Goal: Complete application form: Complete application form

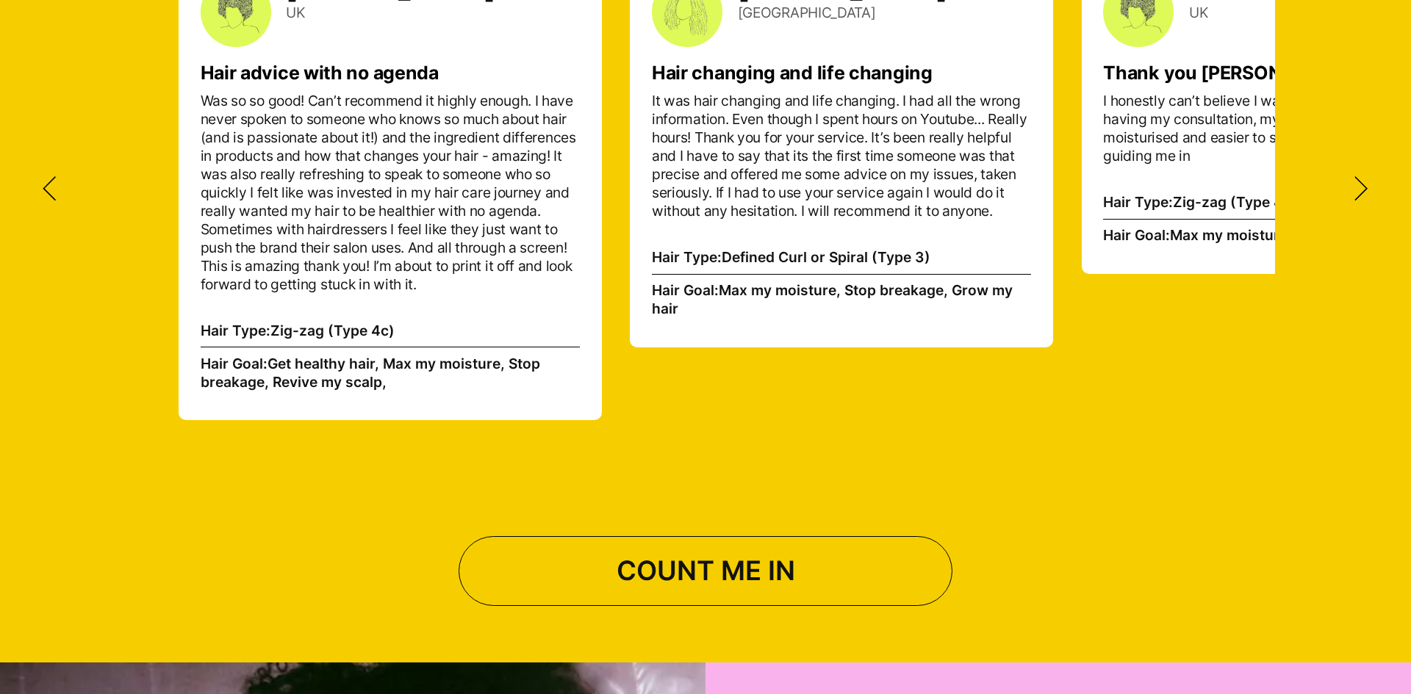
scroll to position [5459, 0]
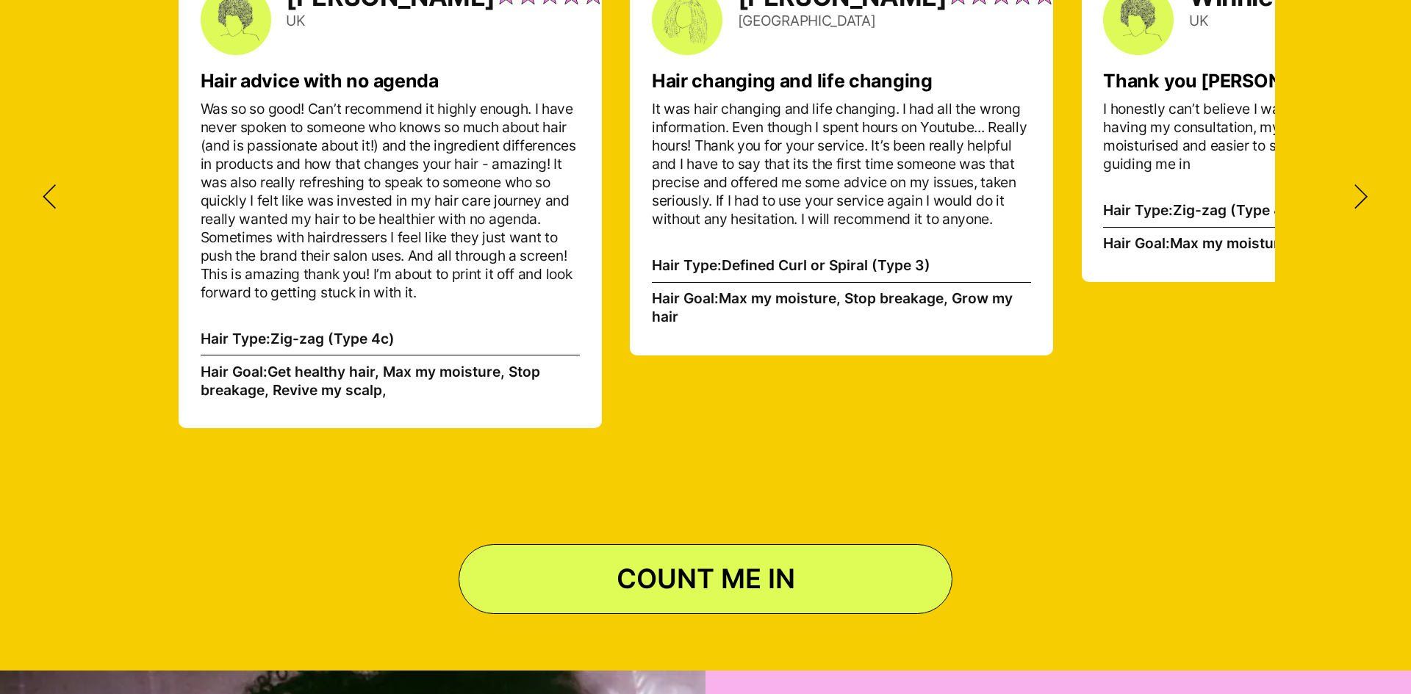
click at [685, 547] on link "COUNT ME IN" at bounding box center [705, 579] width 494 height 70
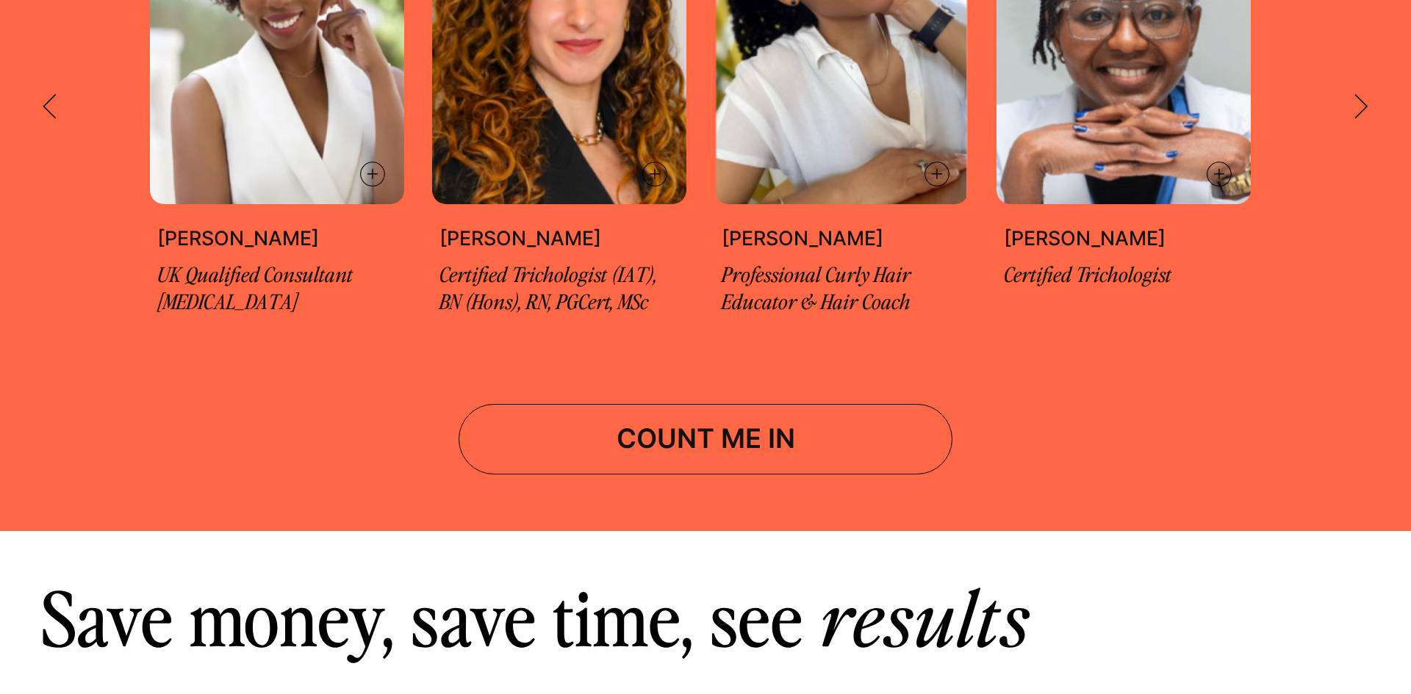
scroll to position [0, 0]
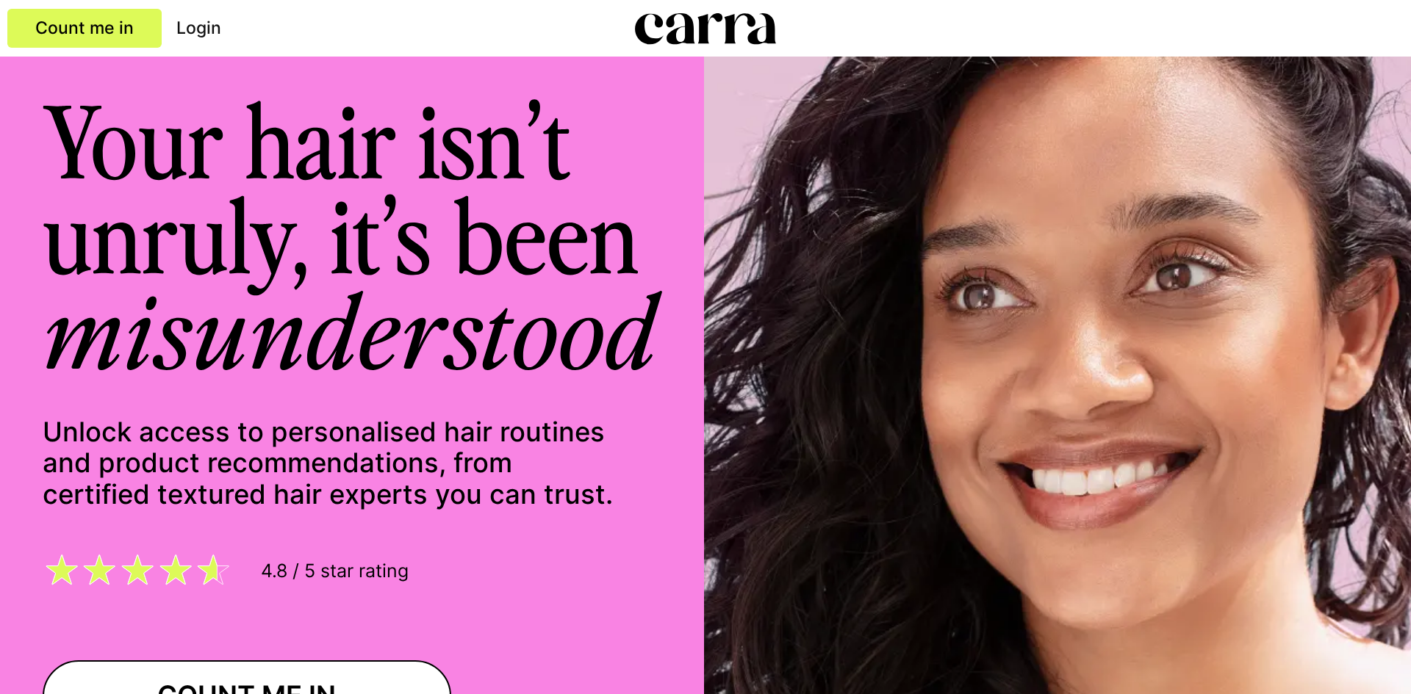
click at [669, 20] on icon at bounding box center [705, 28] width 141 height 31
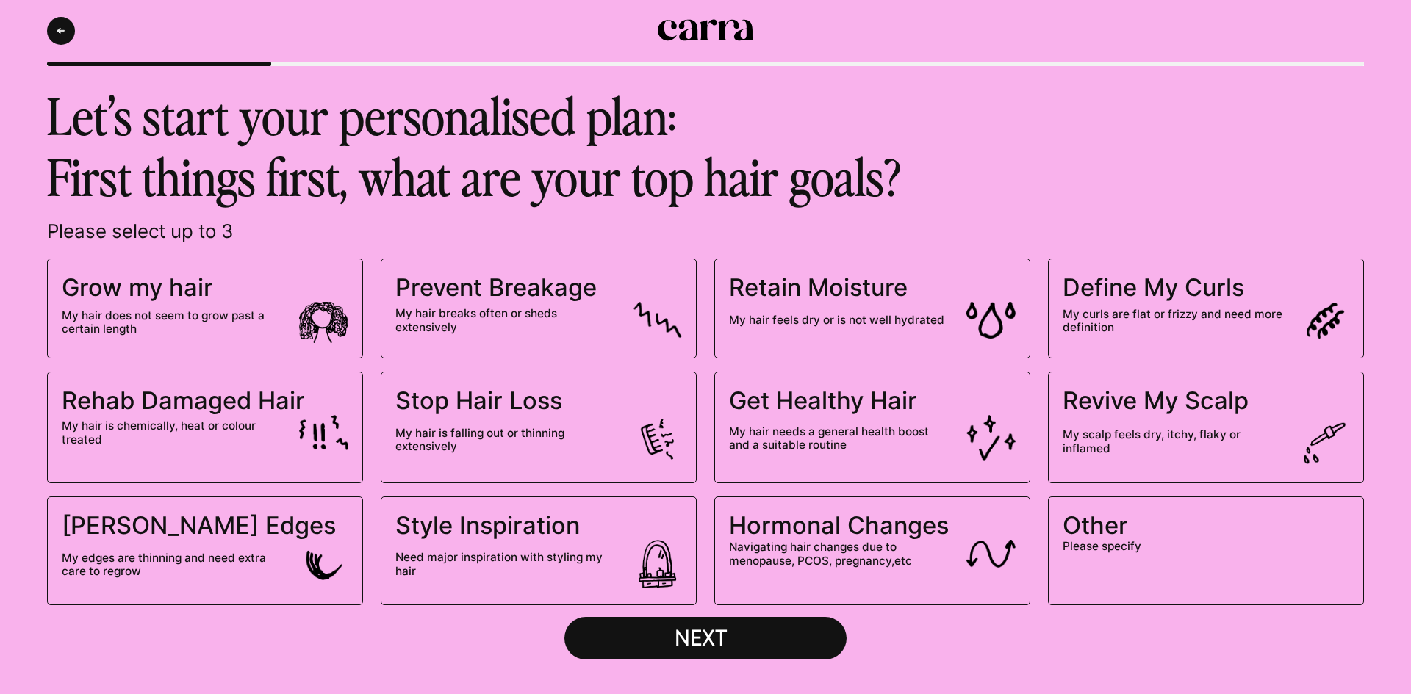
click at [919, 539] on span "Hormonal Changes" at bounding box center [839, 525] width 220 height 29
click at [0, 0] on input "Hormonal Changes Navigating hair changes due to menopause, PCOS, pregnancy,etc" at bounding box center [0, 0] width 0 height 0
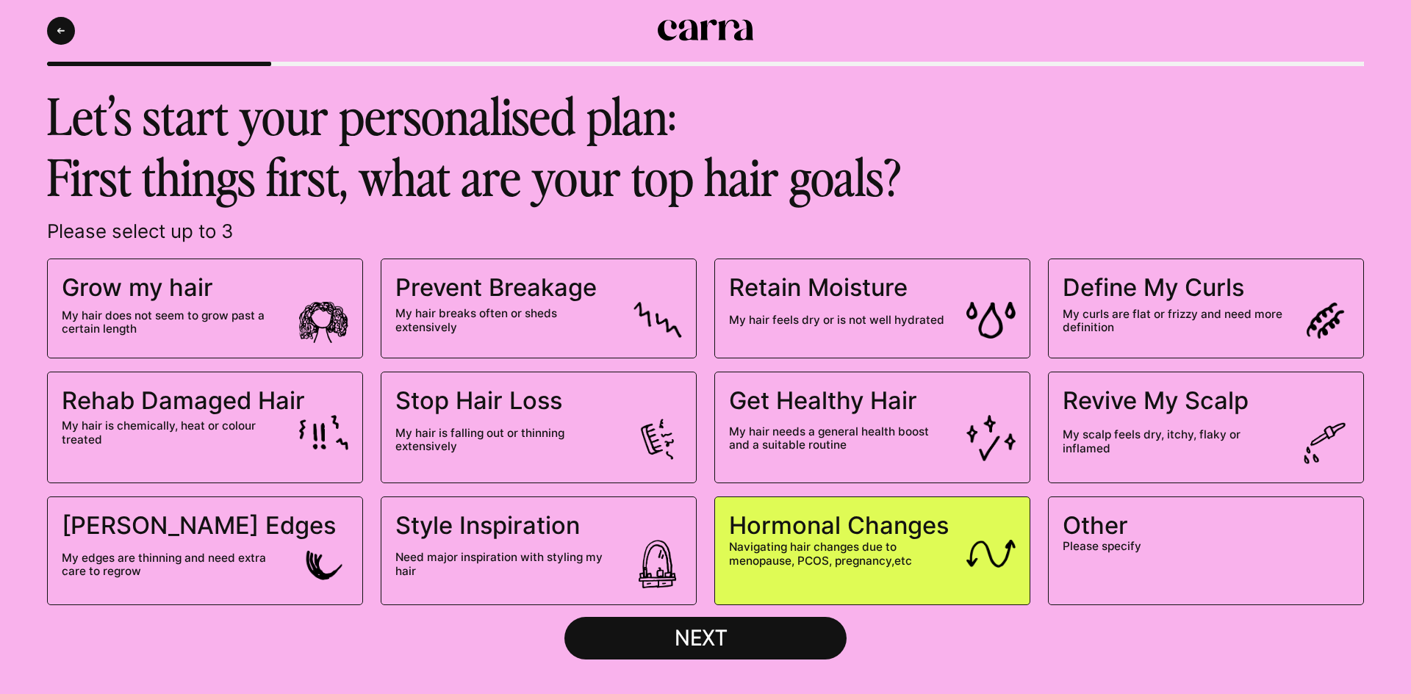
click at [700, 637] on div "NEXT" at bounding box center [705, 637] width 106 height 27
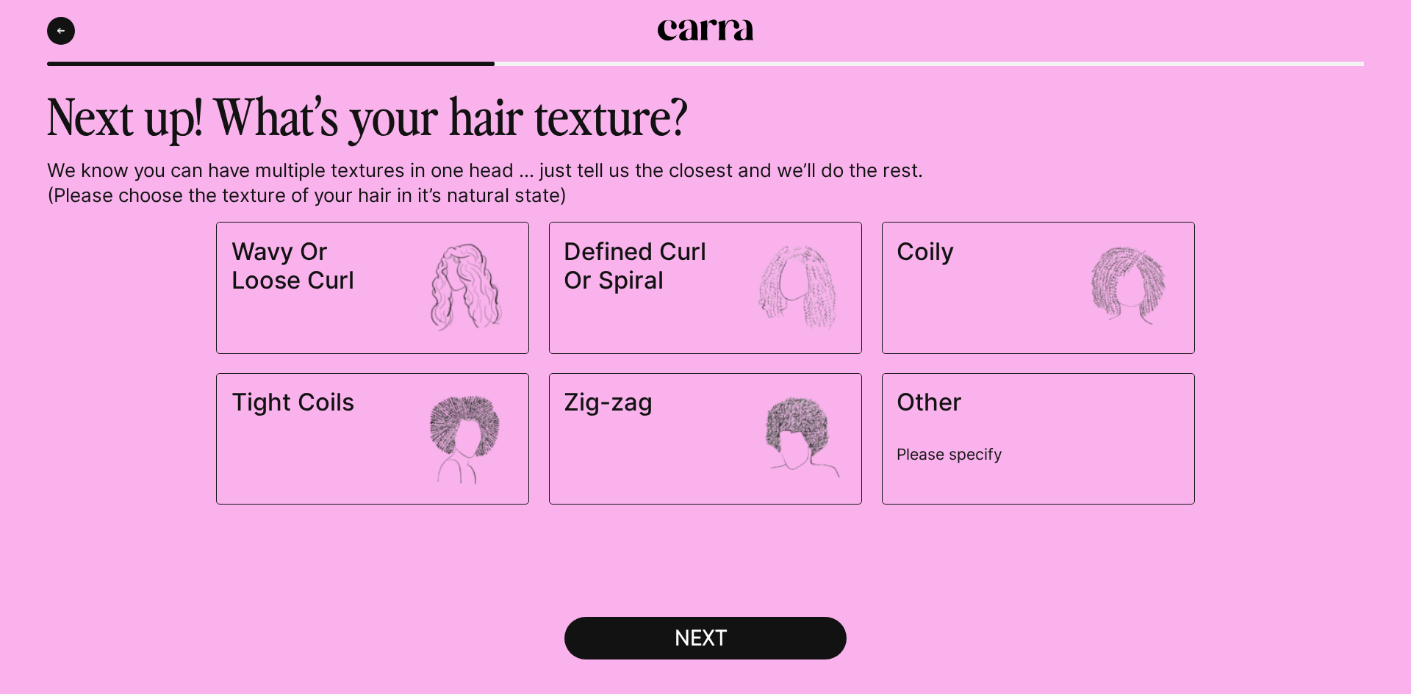
click at [1029, 325] on span "Coily" at bounding box center [1038, 288] width 284 height 102
click at [0, 0] on input "Coily" at bounding box center [0, 0] width 0 height 0
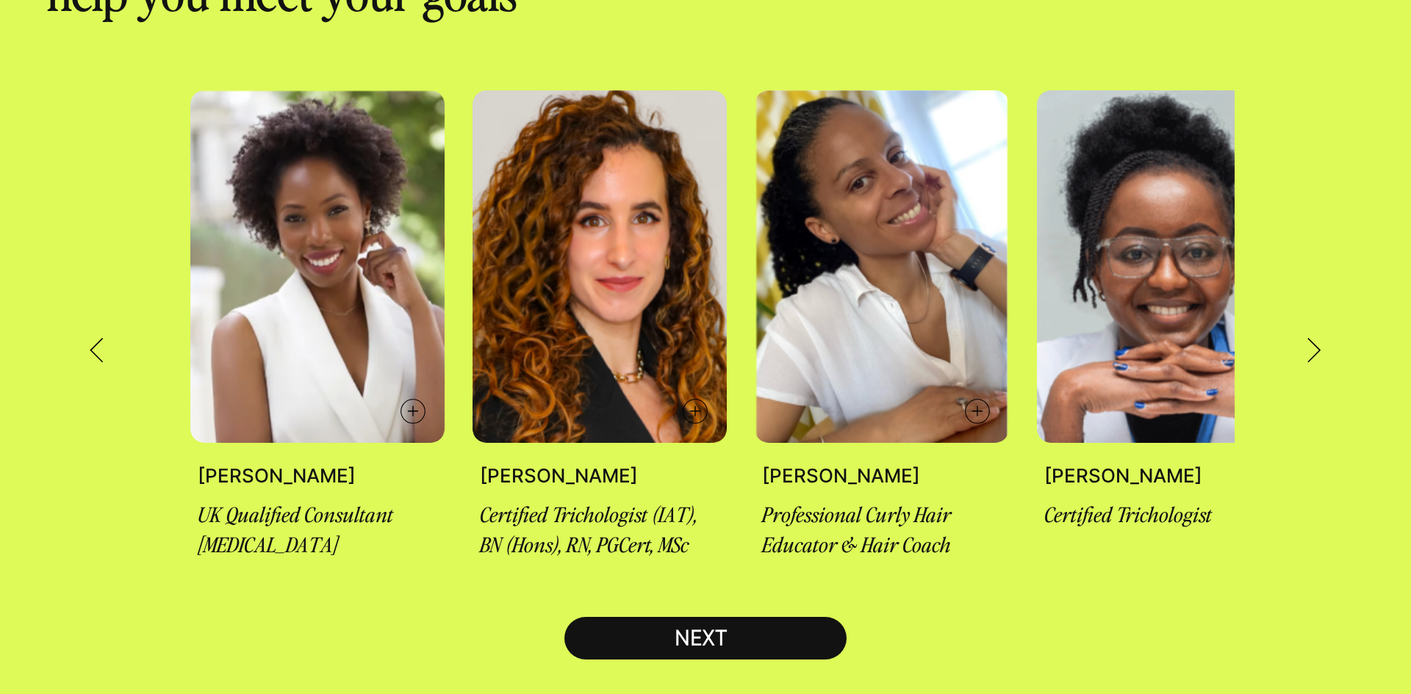
scroll to position [188, 0]
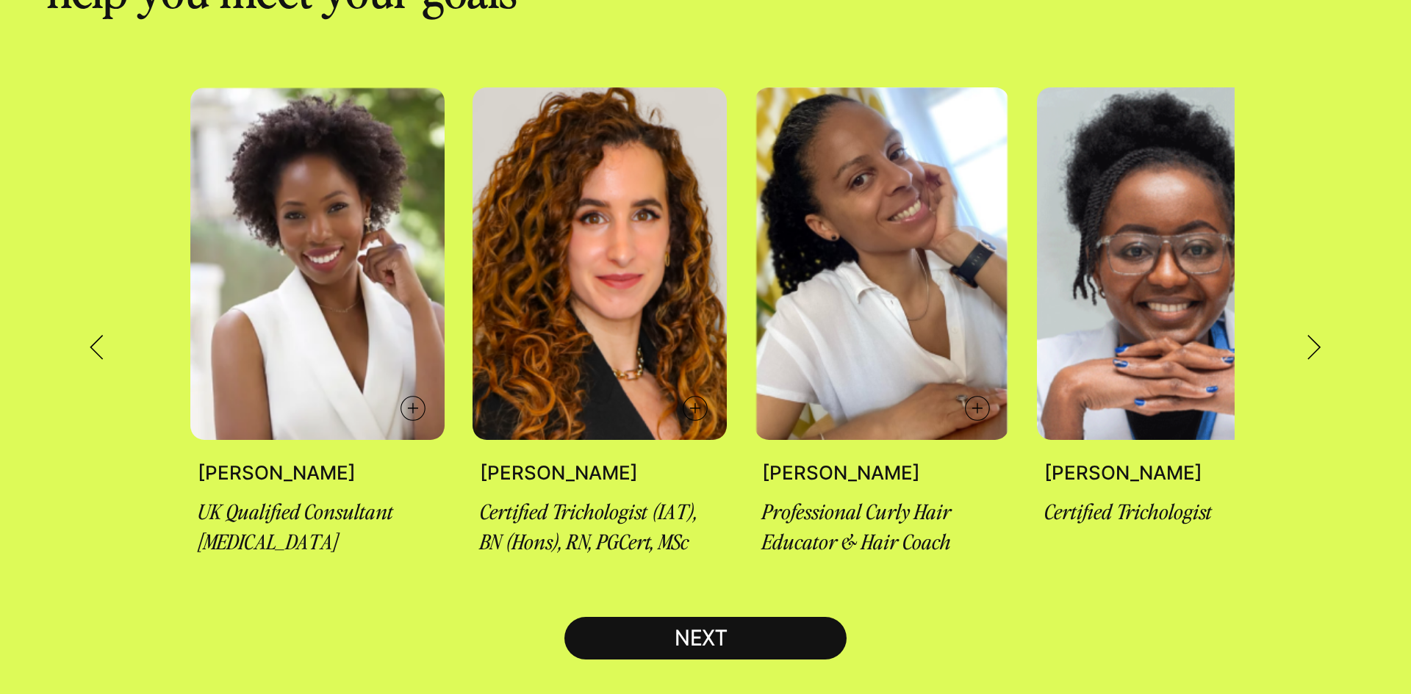
click at [1311, 335] on icon at bounding box center [1314, 348] width 14 height 26
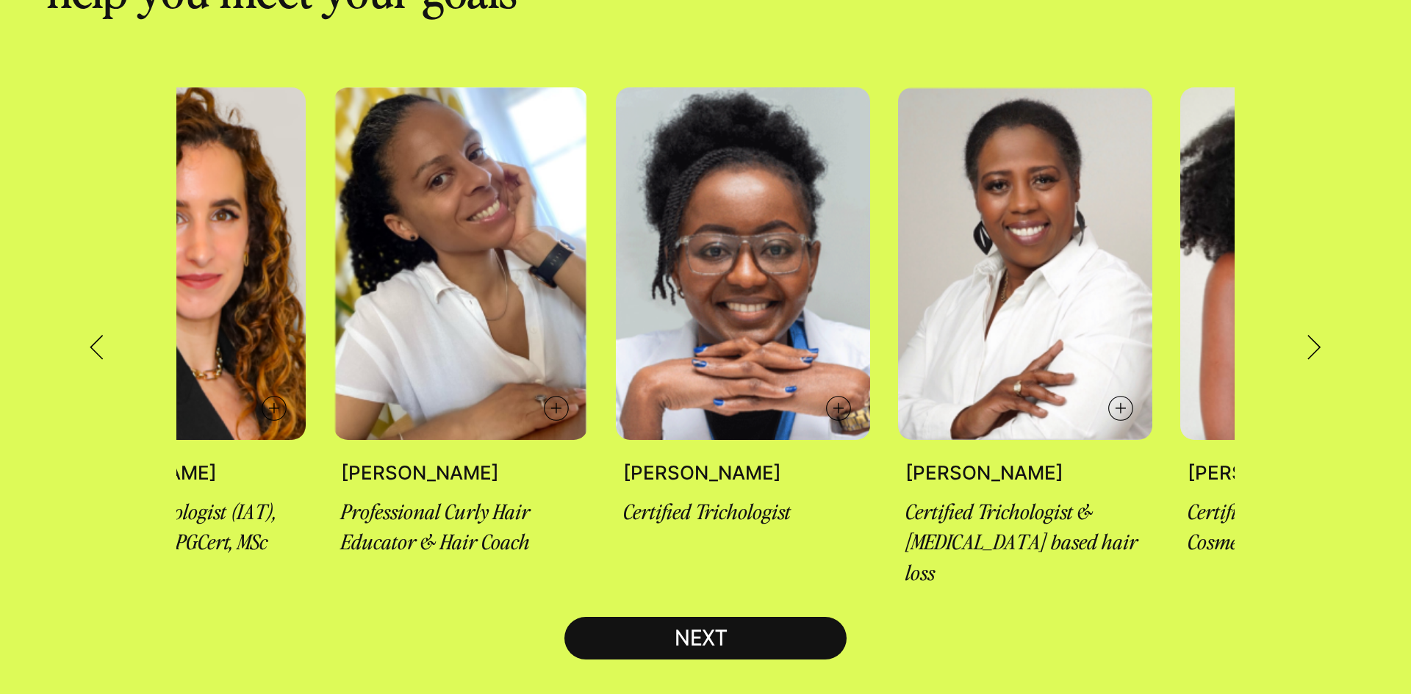
scroll to position [0, 423]
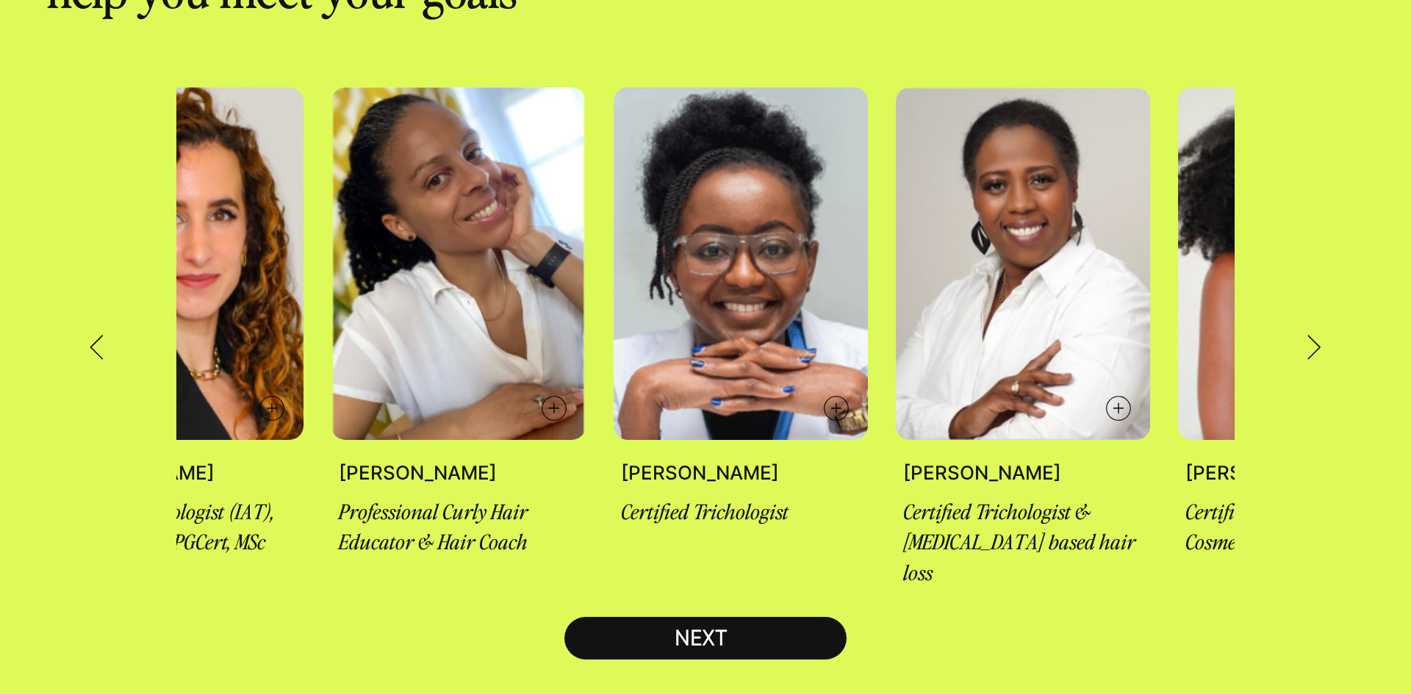
click at [1311, 335] on icon at bounding box center [1314, 348] width 14 height 26
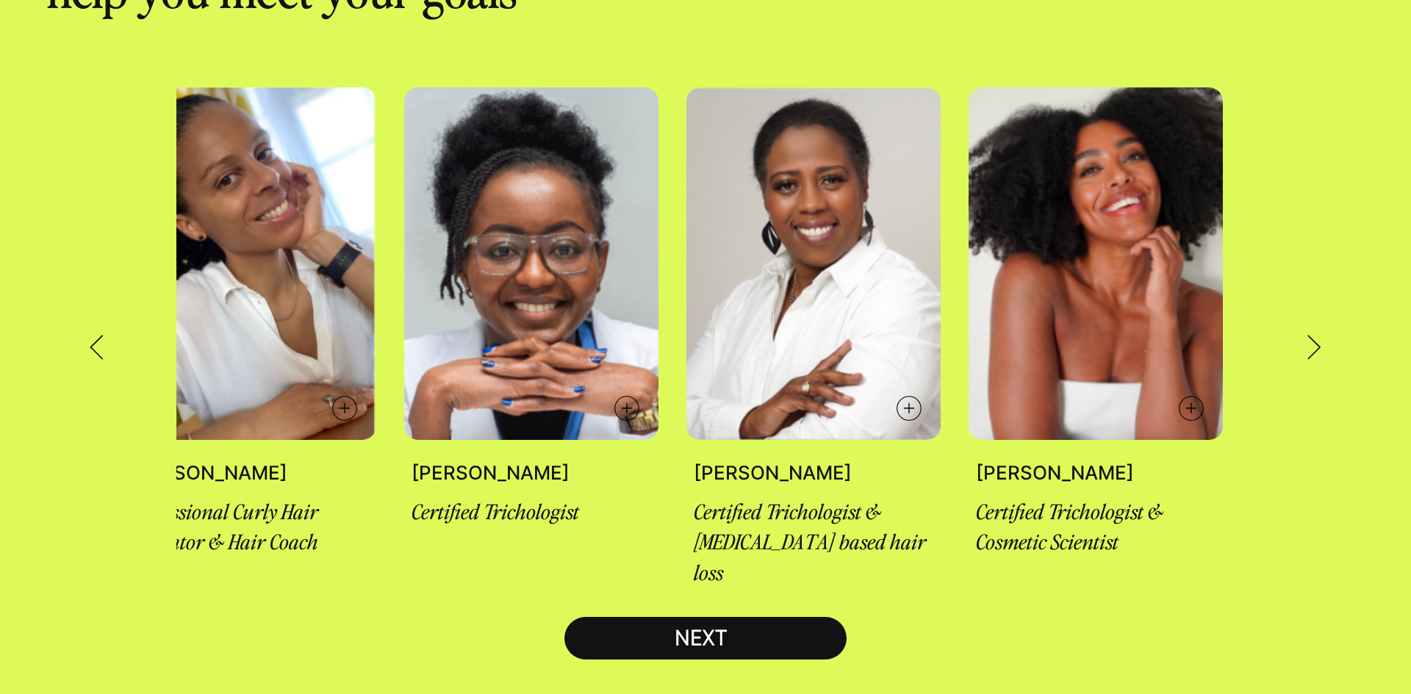
scroll to position [0, 635]
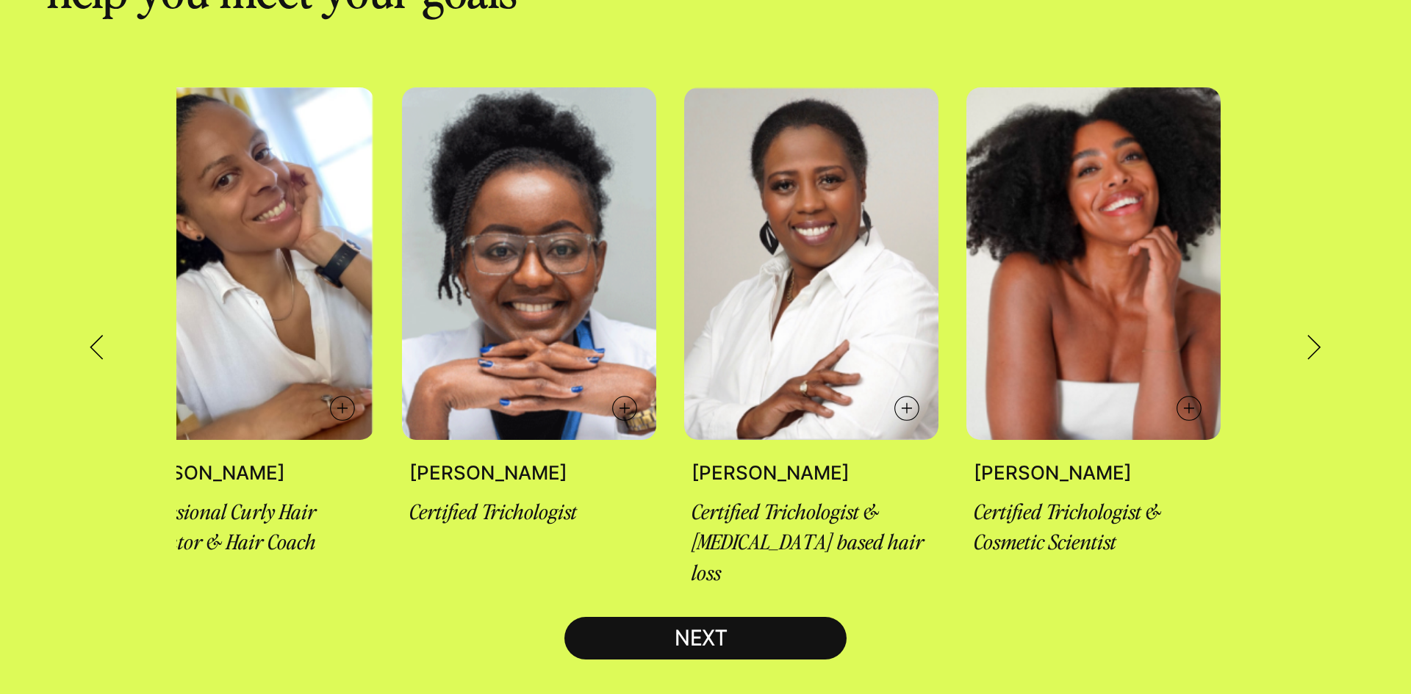
click at [93, 335] on icon at bounding box center [97, 348] width 14 height 26
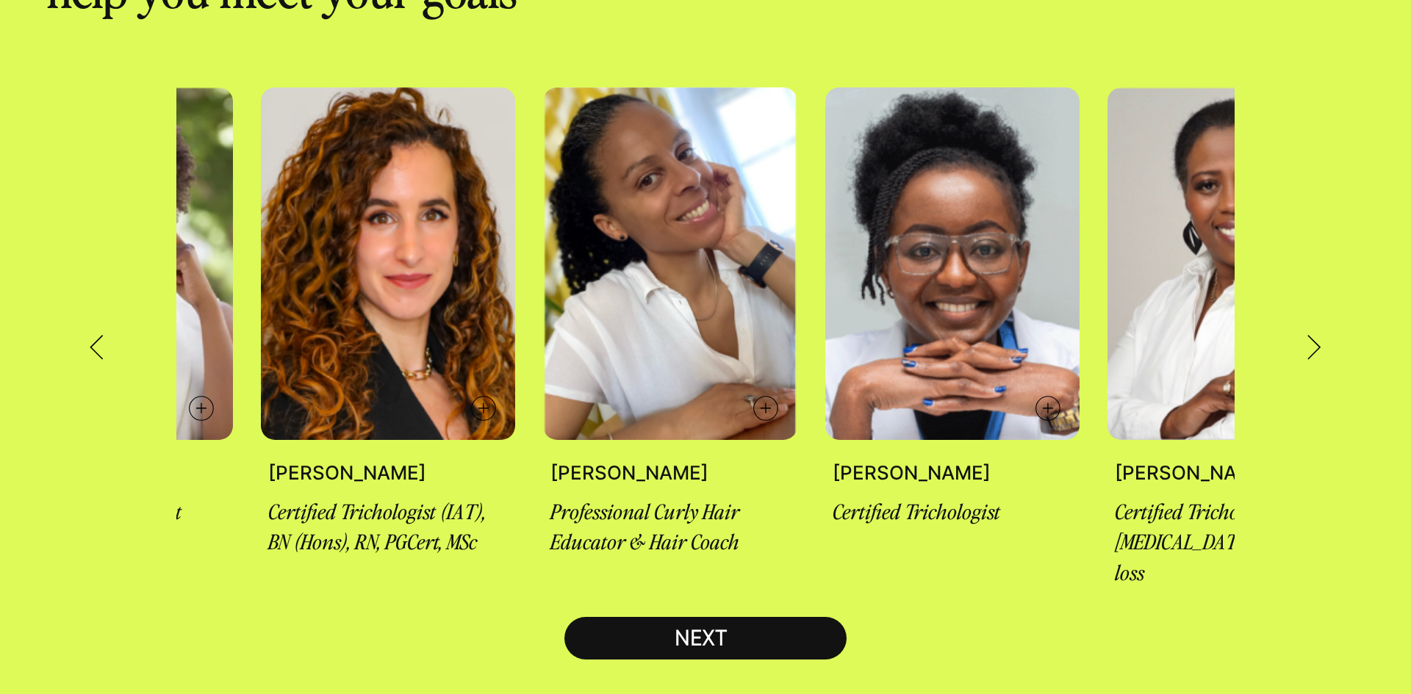
click at [93, 335] on icon at bounding box center [97, 348] width 14 height 26
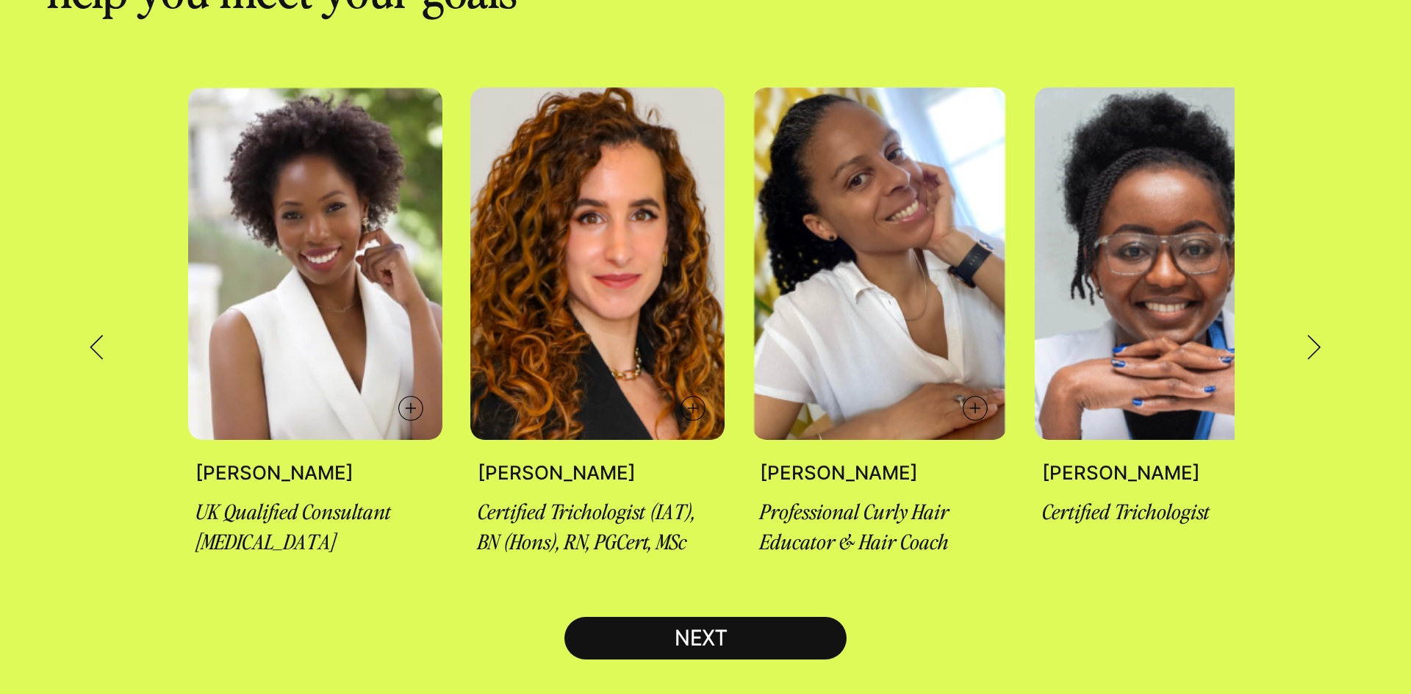
scroll to position [0, 0]
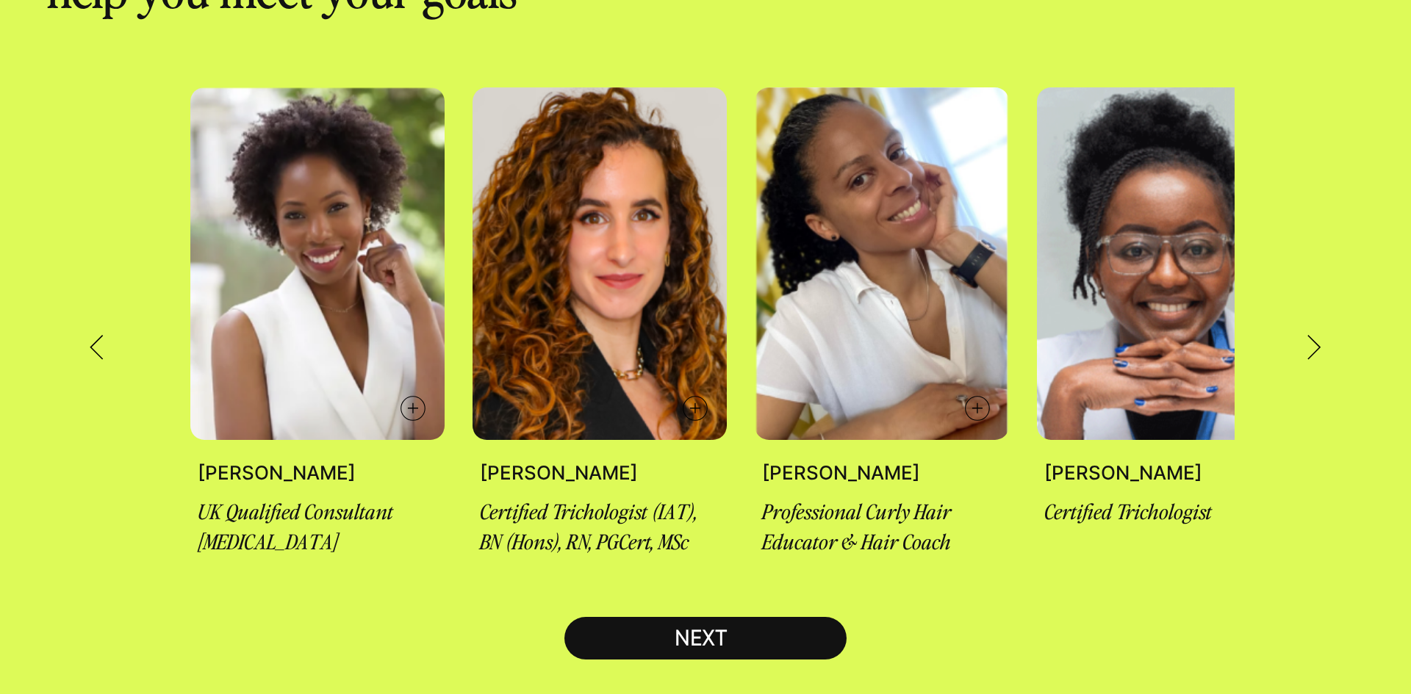
click at [738, 636] on div "NEXT" at bounding box center [705, 637] width 106 height 27
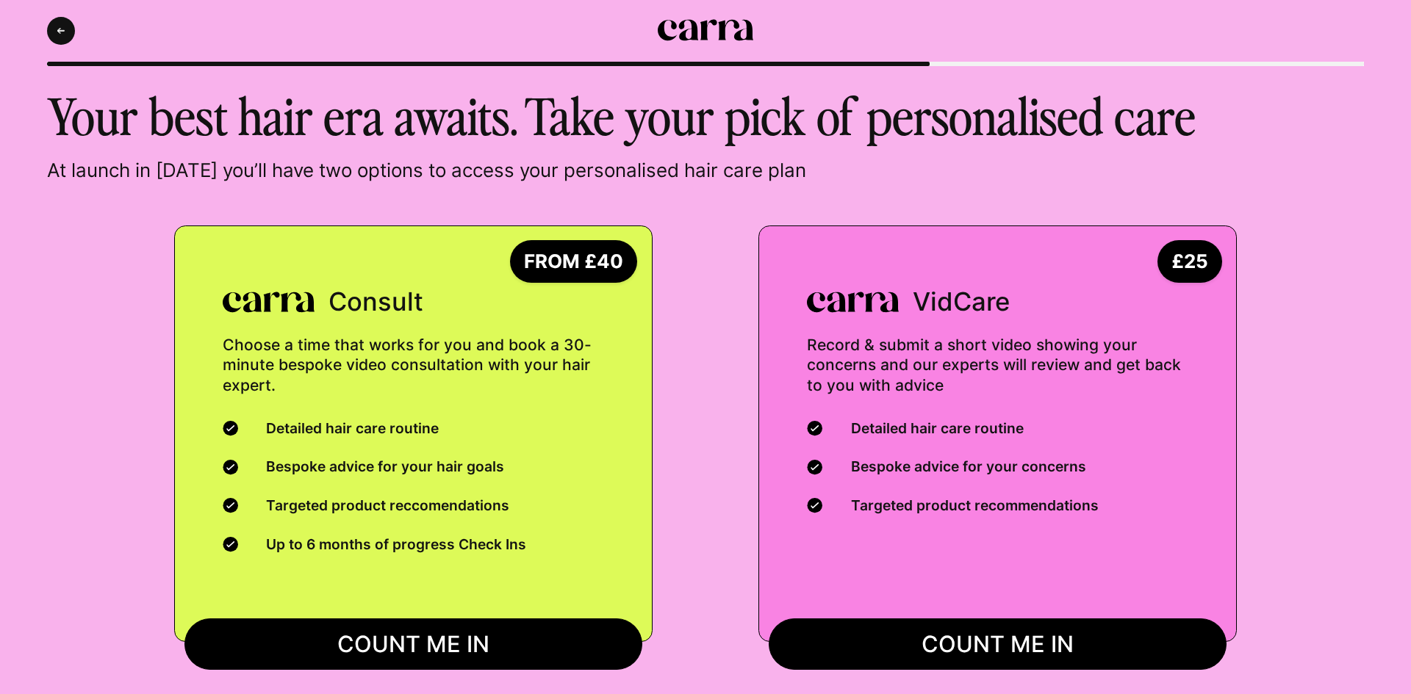
scroll to position [50, 0]
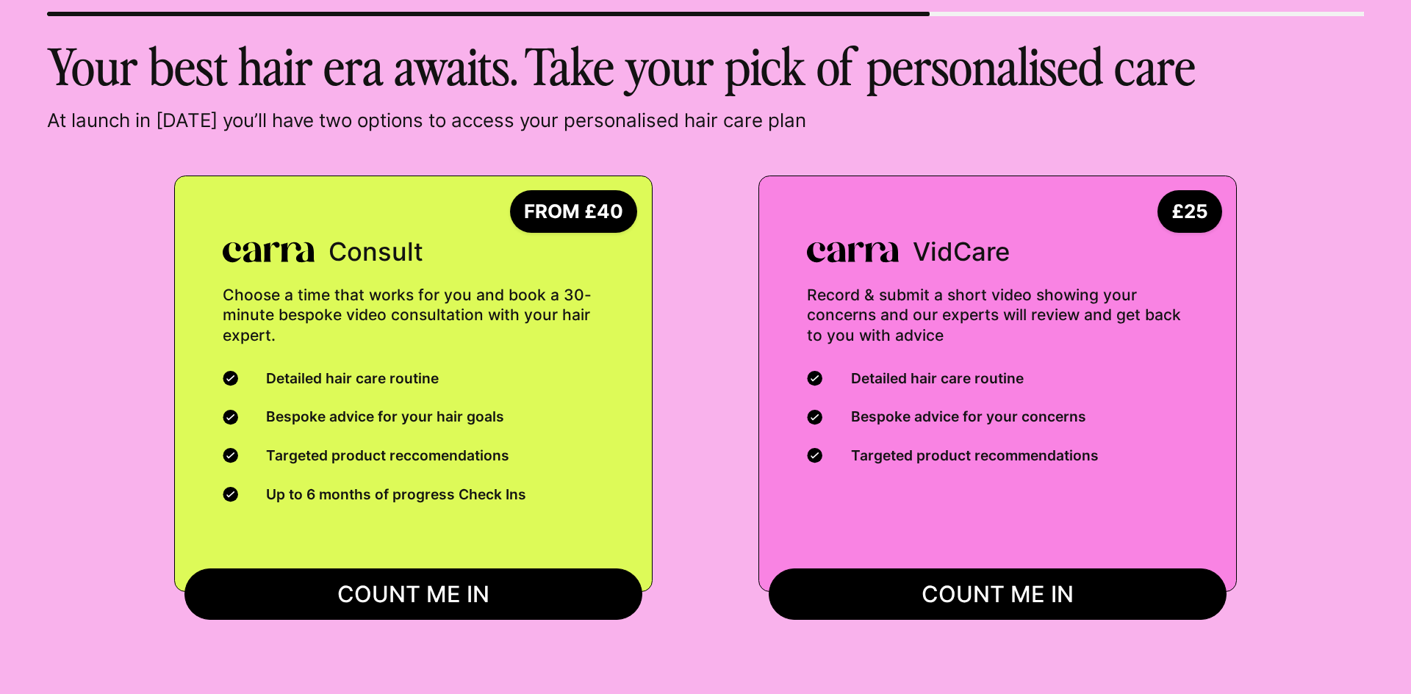
click at [890, 593] on button "COUNT ME IN" at bounding box center [997, 594] width 458 height 51
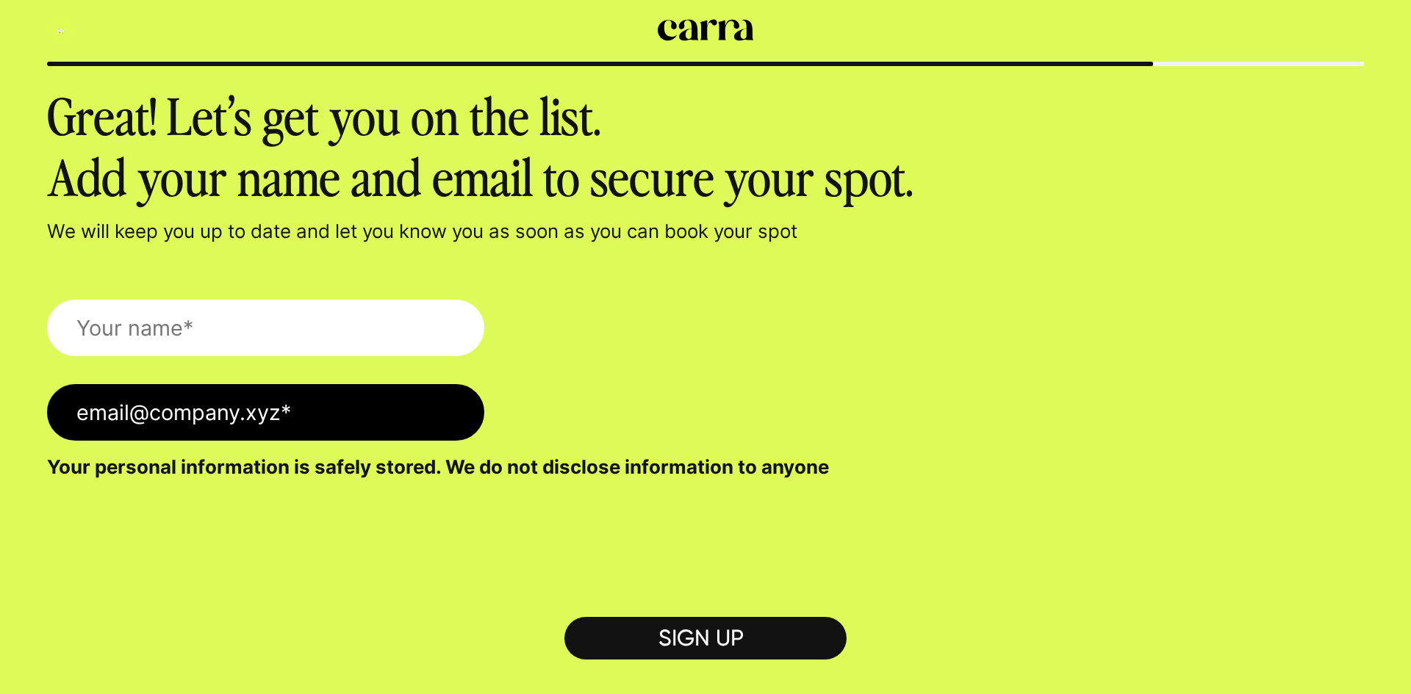
click at [57, 25] on button "Back" at bounding box center [61, 31] width 28 height 28
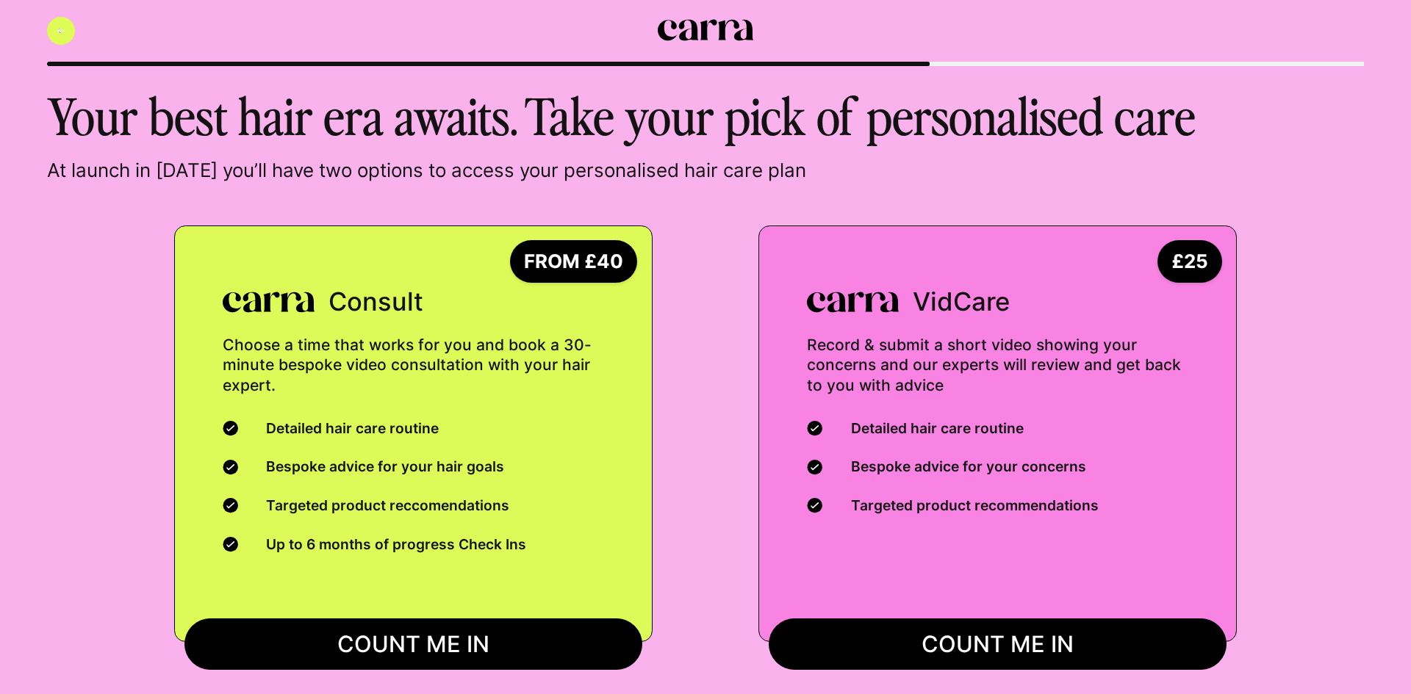
click at [55, 21] on button "Back" at bounding box center [61, 31] width 28 height 28
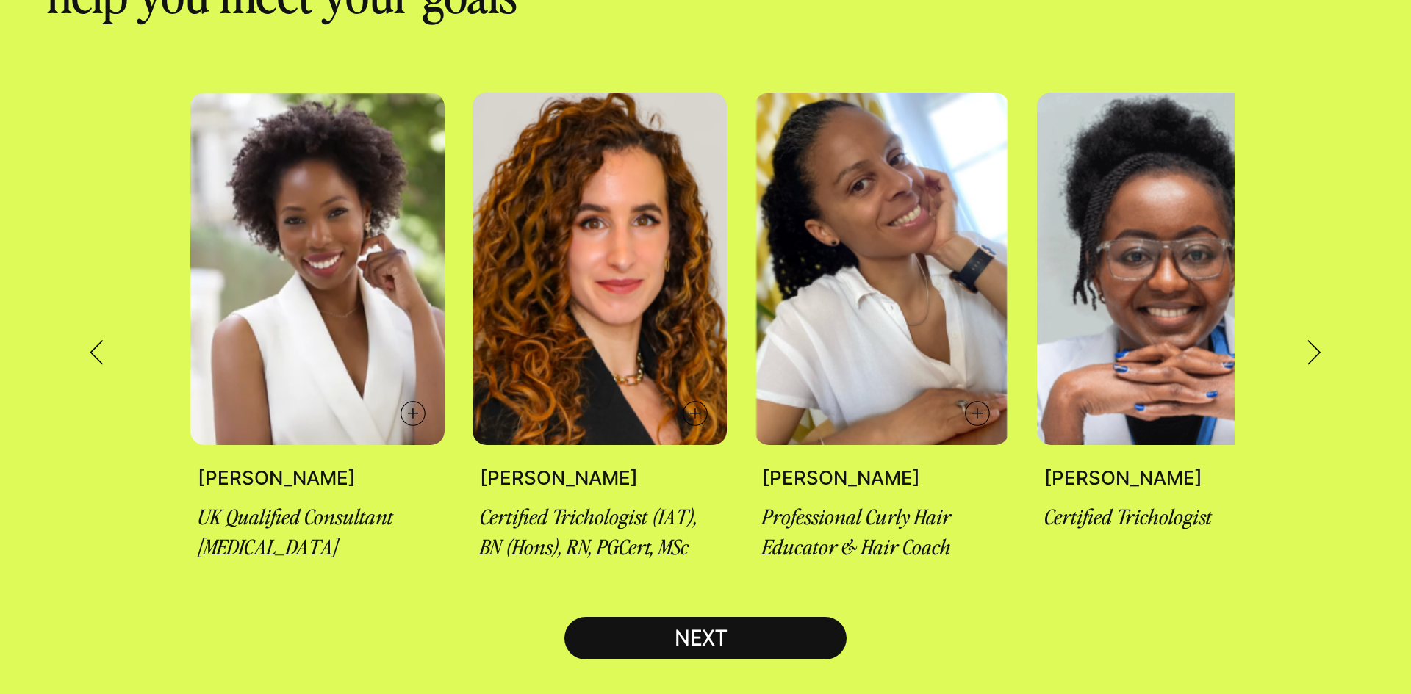
scroll to position [188, 0]
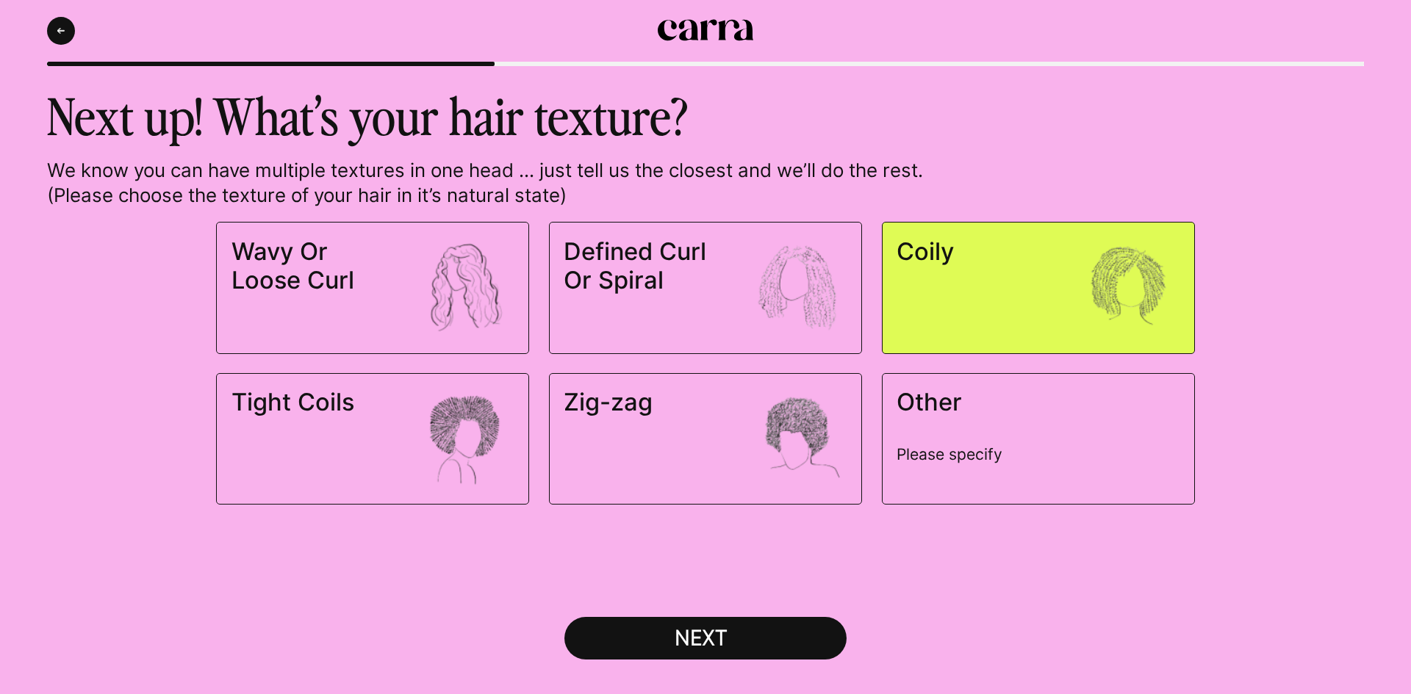
click at [663, 27] on icon at bounding box center [706, 30] width 96 height 21
